Goal: Task Accomplishment & Management: Manage account settings

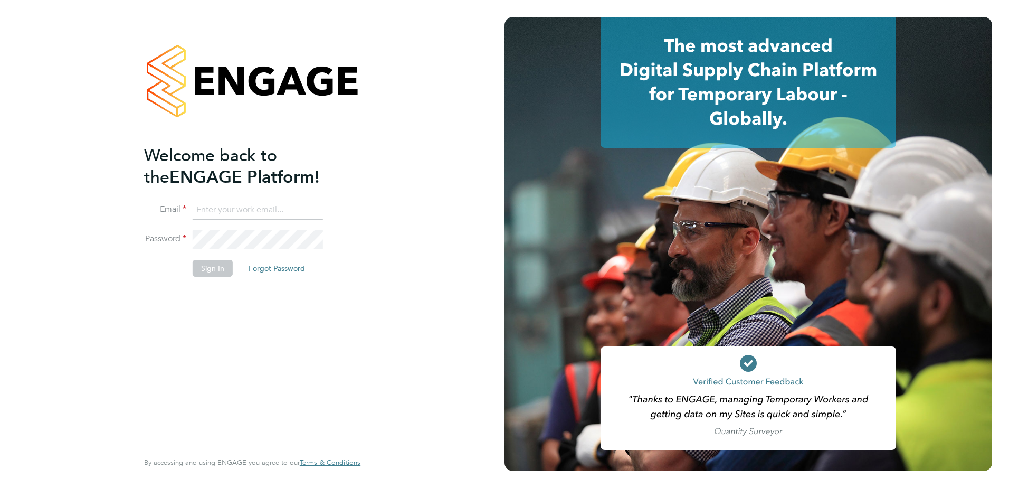
type input "[PERSON_NAME][EMAIL_ADDRESS][PERSON_NAME][DOMAIN_NAME]"
drag, startPoint x: 284, startPoint y: 332, endPoint x: 239, endPoint y: 302, distance: 54.4
click at [284, 332] on div "Welcome back to the ENGAGE Platform! Email gurraj.singh@vistry.co.uk Password S…" at bounding box center [247, 297] width 206 height 304
click at [210, 269] on button "Sign In" at bounding box center [213, 268] width 40 height 17
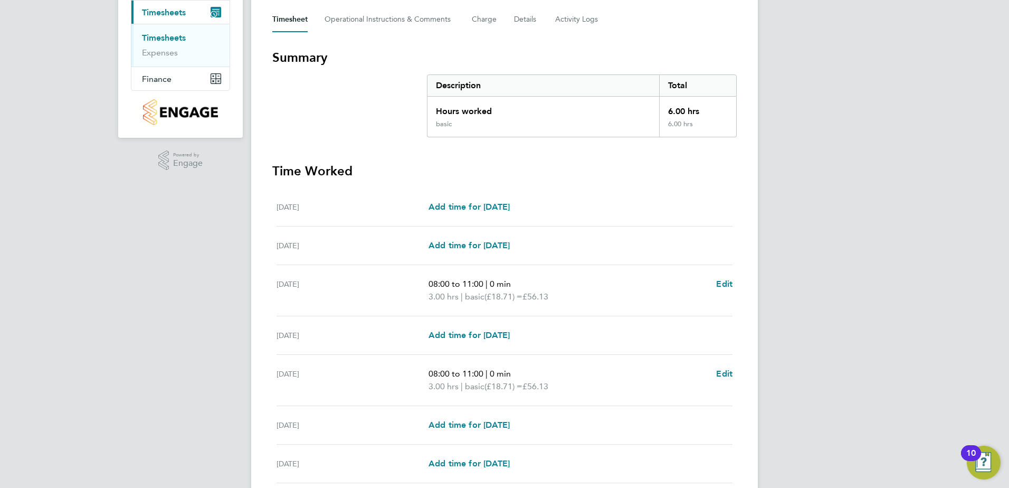
scroll to position [237, 0]
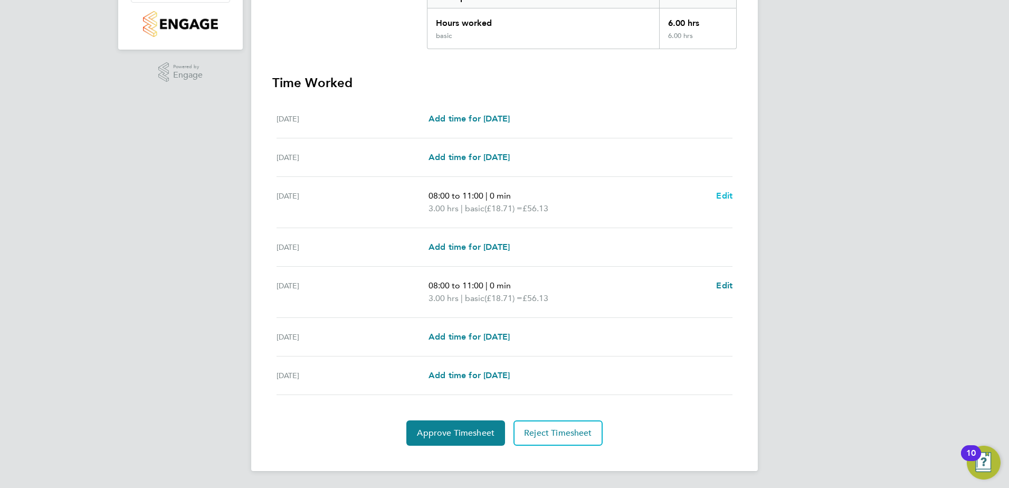
click at [725, 195] on span "Edit" at bounding box center [724, 196] width 16 height 10
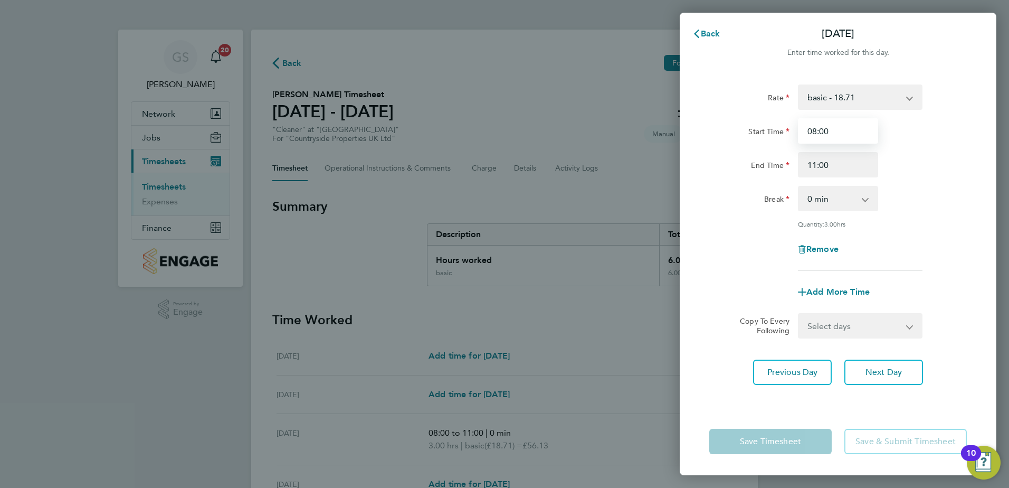
click at [813, 131] on input "08:00" at bounding box center [838, 130] width 80 height 25
type input "09:00"
click at [839, 393] on div "Rate basic - 18.71 Start Time 09:00 End Time 11:00 Break 0 min 15 min 30 min 45…" at bounding box center [838, 240] width 317 height 336
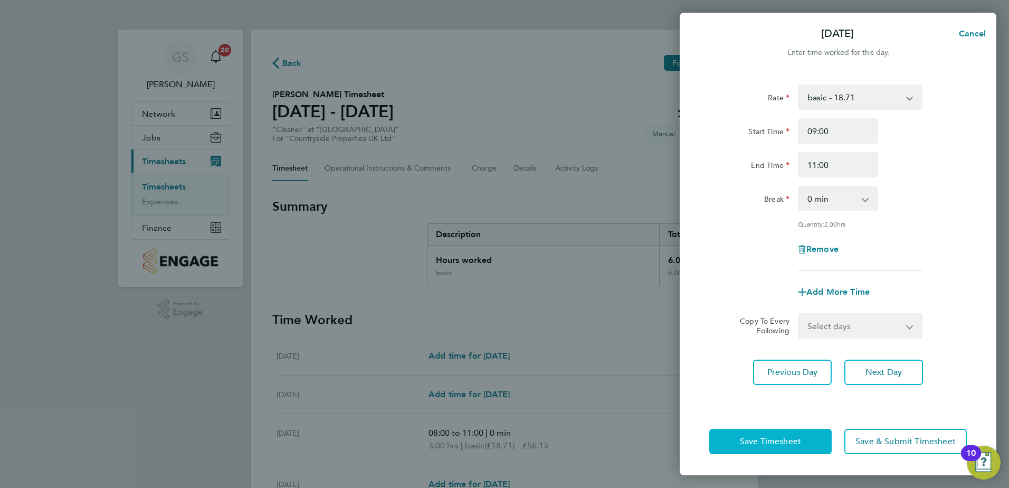
click at [781, 443] on span "Save Timesheet" at bounding box center [770, 441] width 61 height 11
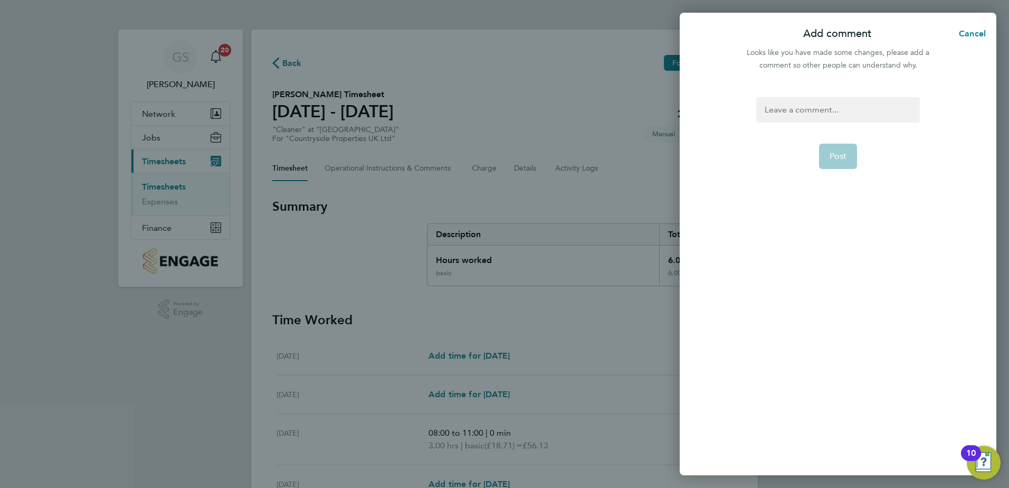
click at [851, 104] on div at bounding box center [837, 109] width 163 height 25
click at [981, 37] on span "Cancel" at bounding box center [971, 33] width 30 height 10
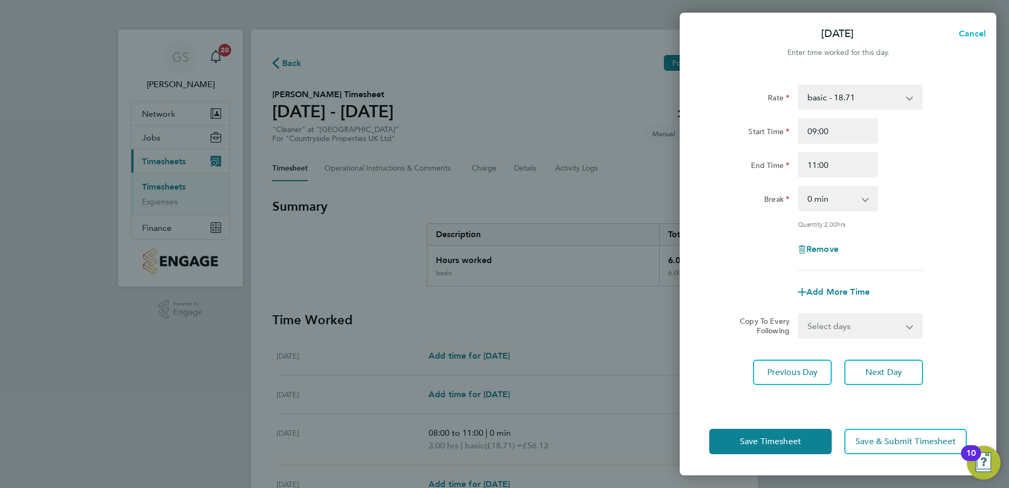
click at [979, 27] on button "Cancel" at bounding box center [969, 33] width 54 height 21
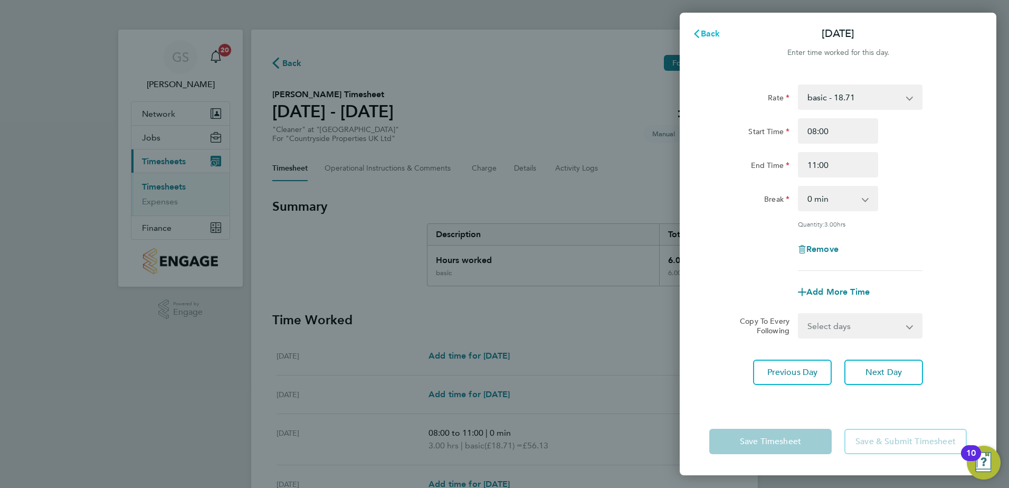
click at [712, 37] on span "Back" at bounding box center [711, 33] width 20 height 10
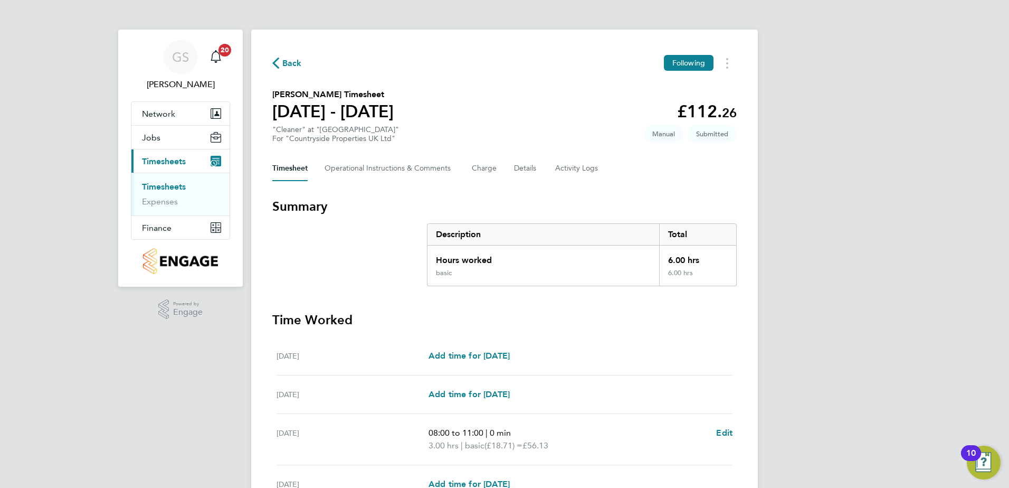
scroll to position [237, 0]
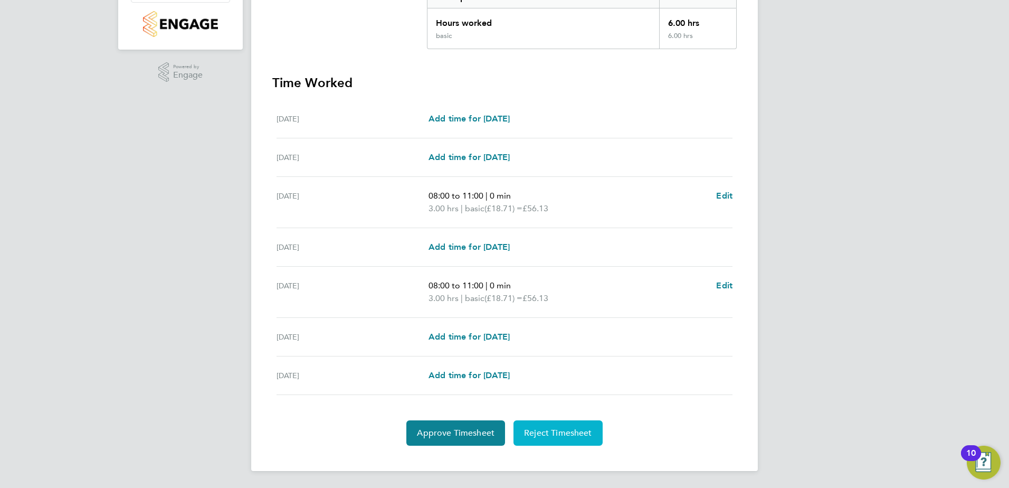
click at [570, 439] on button "Reject Timesheet" at bounding box center [557, 432] width 89 height 25
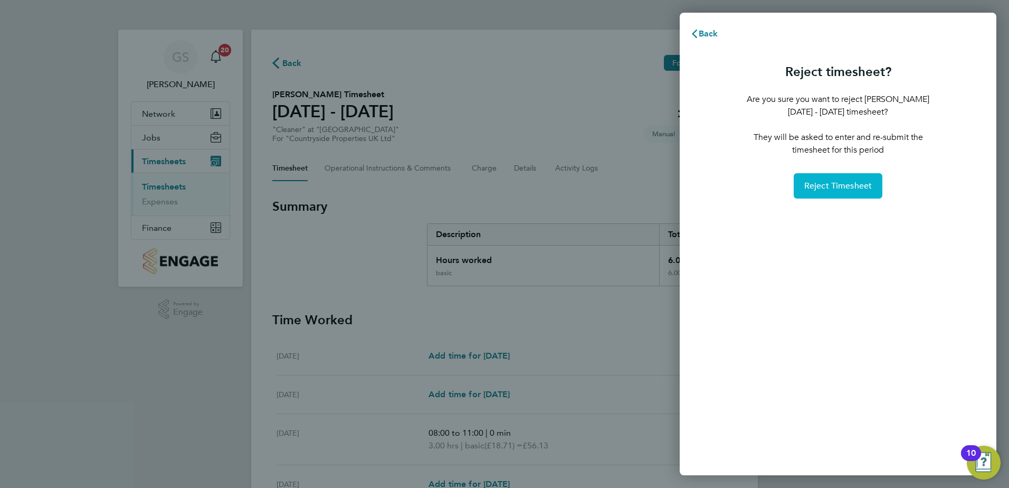
click at [855, 183] on span "Reject Timesheet" at bounding box center [838, 185] width 68 height 11
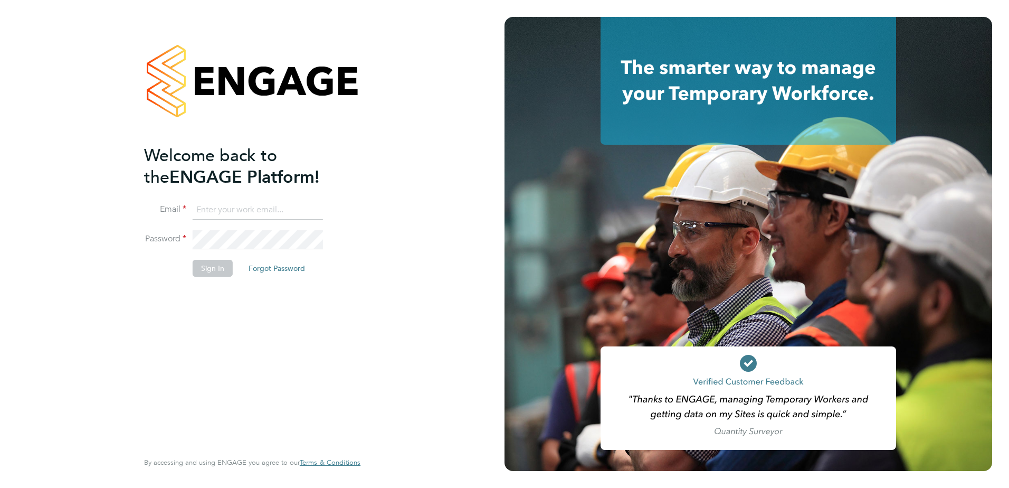
type input "gurraj.singh@vistry.co.uk"
drag, startPoint x: 256, startPoint y: 250, endPoint x: 241, endPoint y: 258, distance: 17.2
click at [256, 250] on li "Password" at bounding box center [247, 245] width 206 height 30
click at [228, 266] on button "Sign In" at bounding box center [213, 268] width 40 height 17
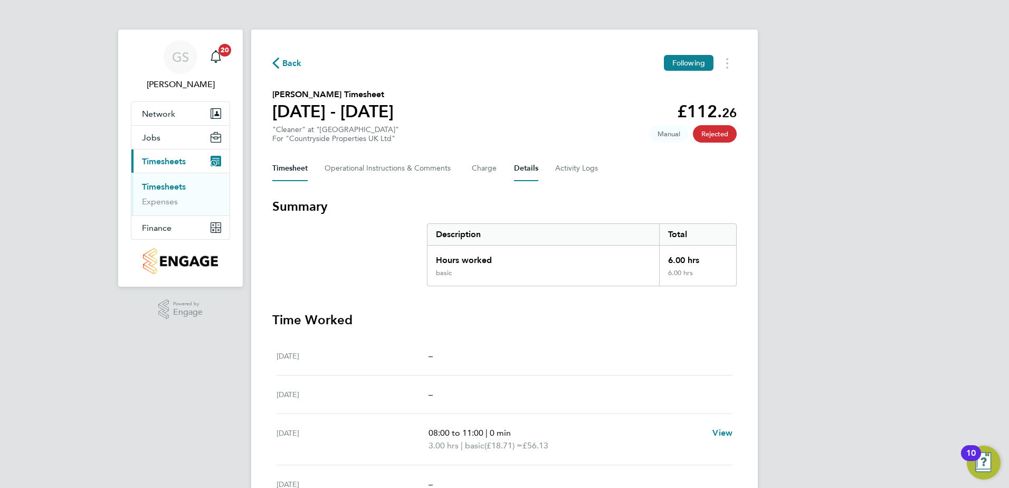
click at [532, 167] on button "Details" at bounding box center [526, 168] width 24 height 25
